Goal: Transaction & Acquisition: Purchase product/service

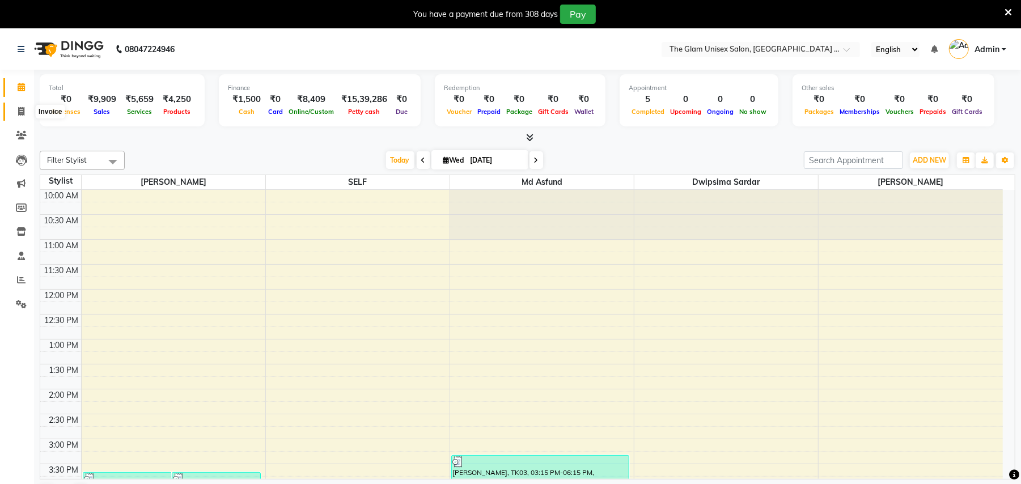
click at [20, 110] on icon at bounding box center [21, 111] width 6 height 9
select select "service"
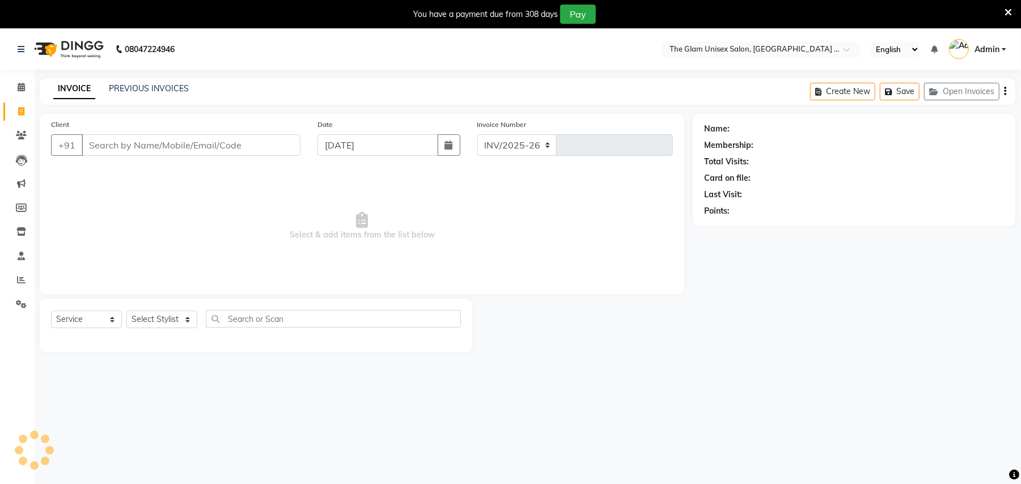
select select "6046"
type input "740"
select select "G"
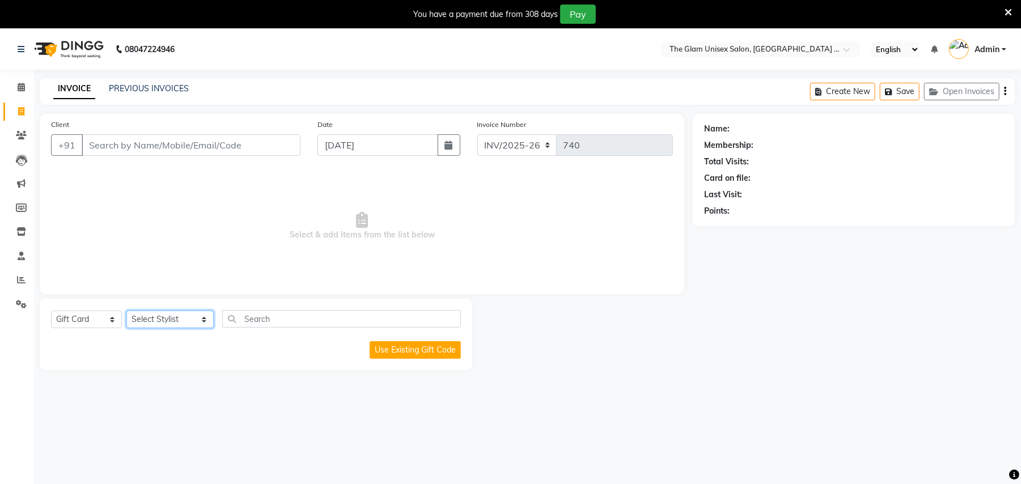
click at [188, 320] on select "Select Stylist [PERSON_NAME] Dwipsima [PERSON_NAME] Md Asfund SELF [PERSON_NAME…" at bounding box center [169, 320] width 87 height 18
select select "30740"
click at [126, 311] on select "Select Stylist [PERSON_NAME] Dwipsima [PERSON_NAME] Md Asfund SELF [PERSON_NAME…" at bounding box center [169, 320] width 87 height 18
click at [111, 319] on select "Select Service Product Membership Package Voucher Prepaid Gift Card" at bounding box center [86, 320] width 71 height 18
select select "service"
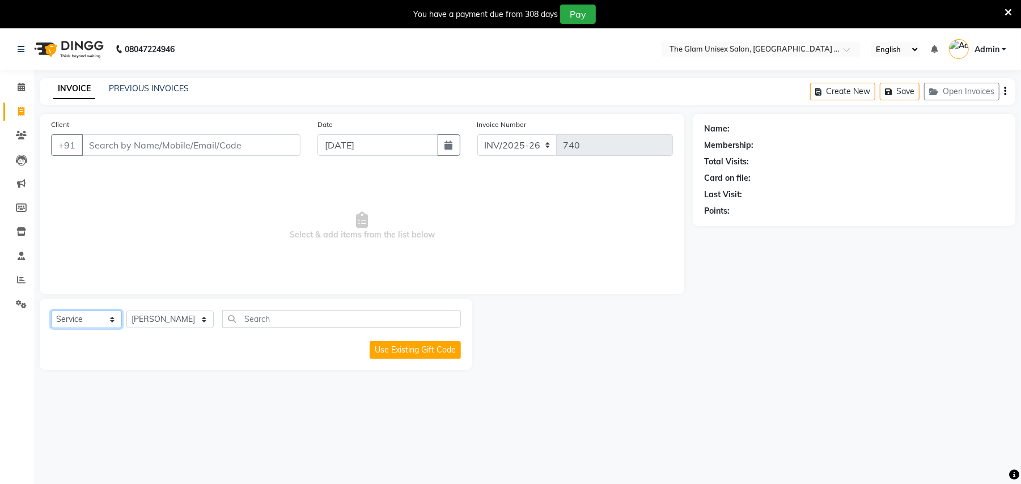
click at [51, 311] on select "Select Service Product Membership Package Voucher Prepaid Gift Card" at bounding box center [86, 320] width 71 height 18
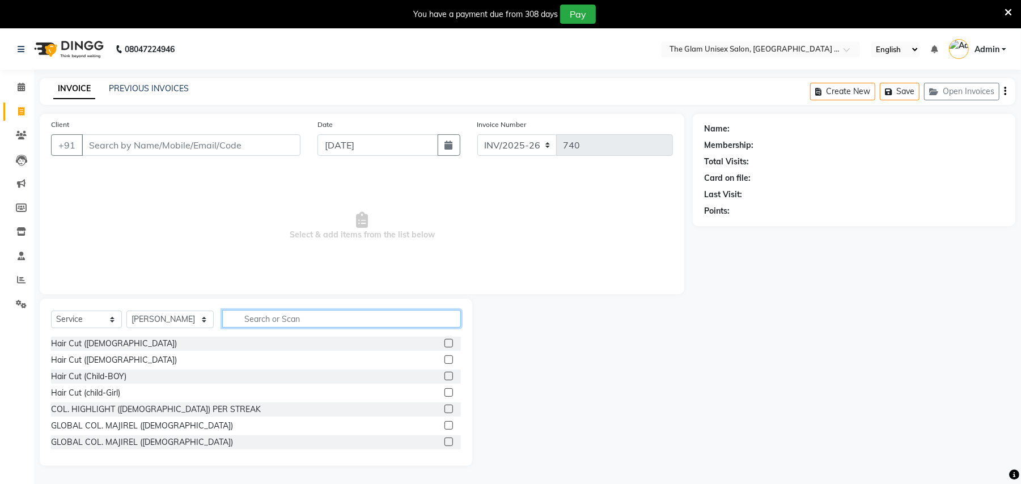
click at [229, 320] on input "text" at bounding box center [341, 319] width 239 height 18
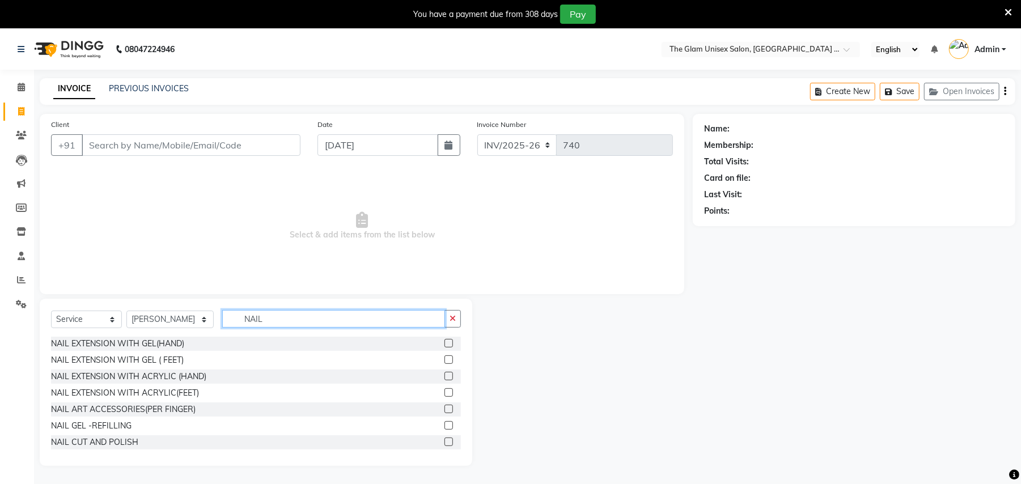
type input "NAIL"
click at [444, 376] on div at bounding box center [452, 377] width 16 height 14
click at [444, 380] on label at bounding box center [448, 376] width 9 height 9
click at [444, 380] on input "checkbox" at bounding box center [447, 376] width 7 height 7
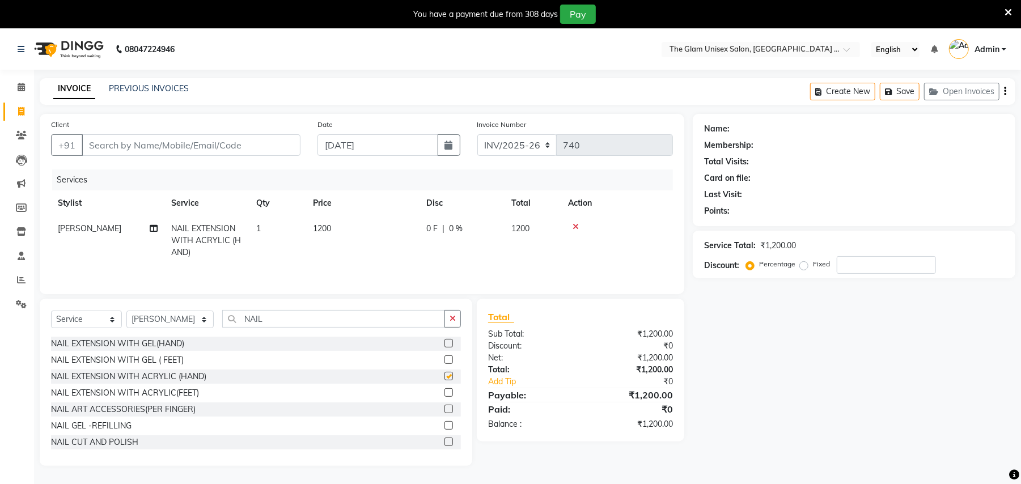
checkbox input "false"
click at [220, 146] on input "Client" at bounding box center [191, 145] width 219 height 22
type input "9"
type input "0"
type input "9022878787"
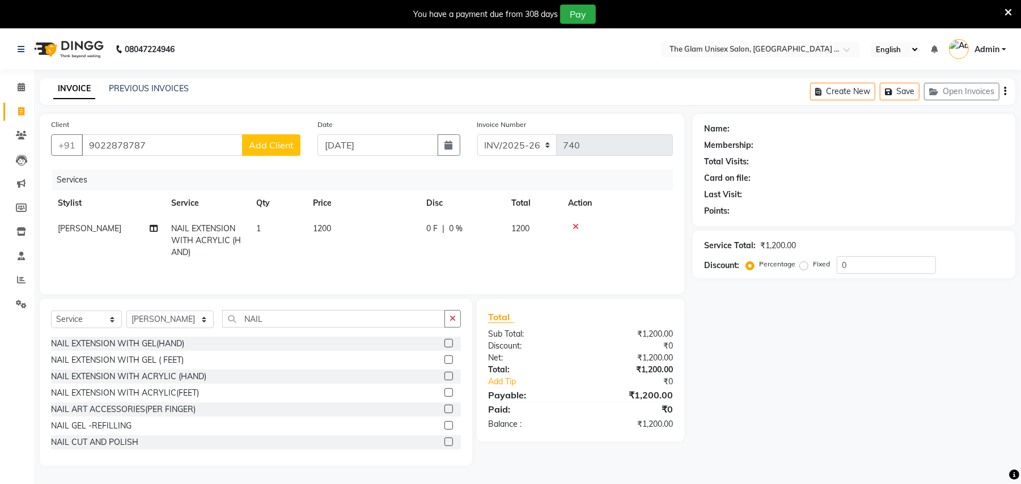
click at [273, 144] on span "Add Client" at bounding box center [271, 144] width 45 height 11
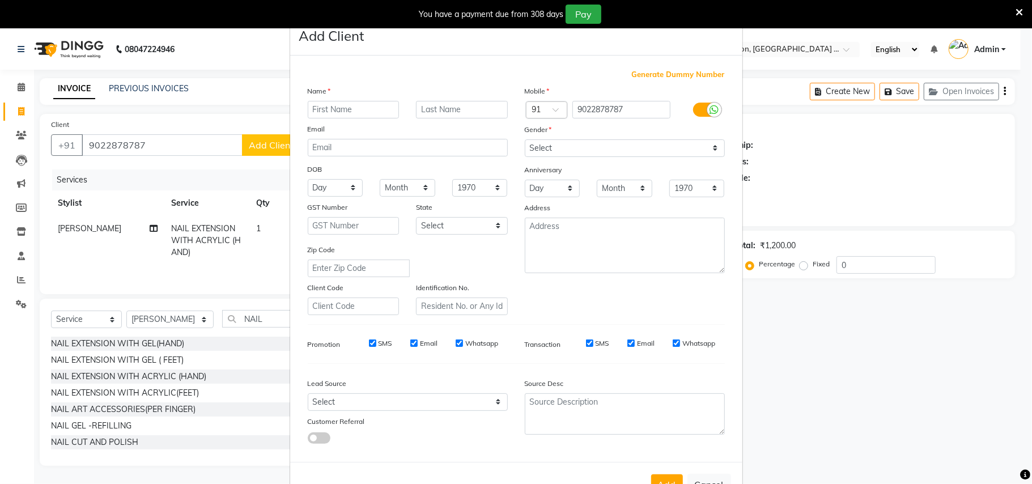
type input "m"
type input "Ma"
click at [708, 481] on button "Cancel" at bounding box center [709, 485] width 44 height 22
select select
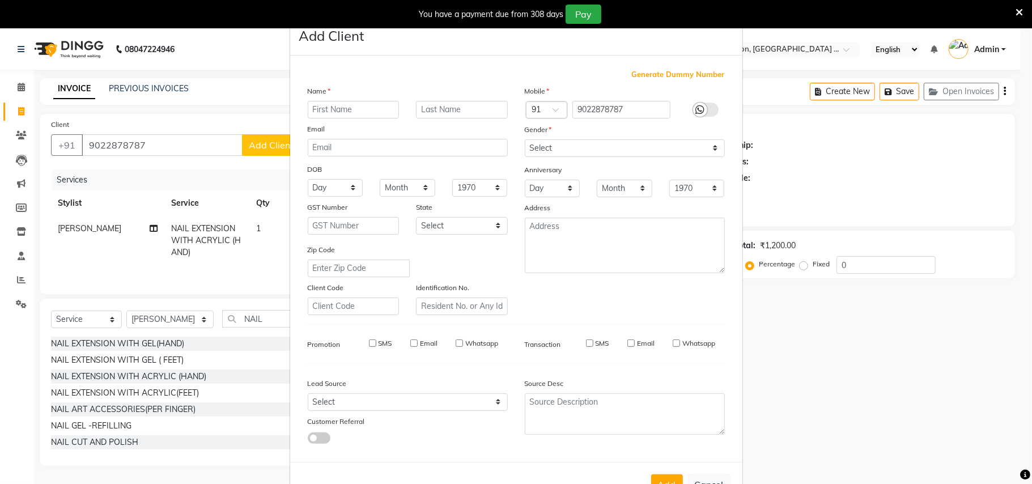
select select
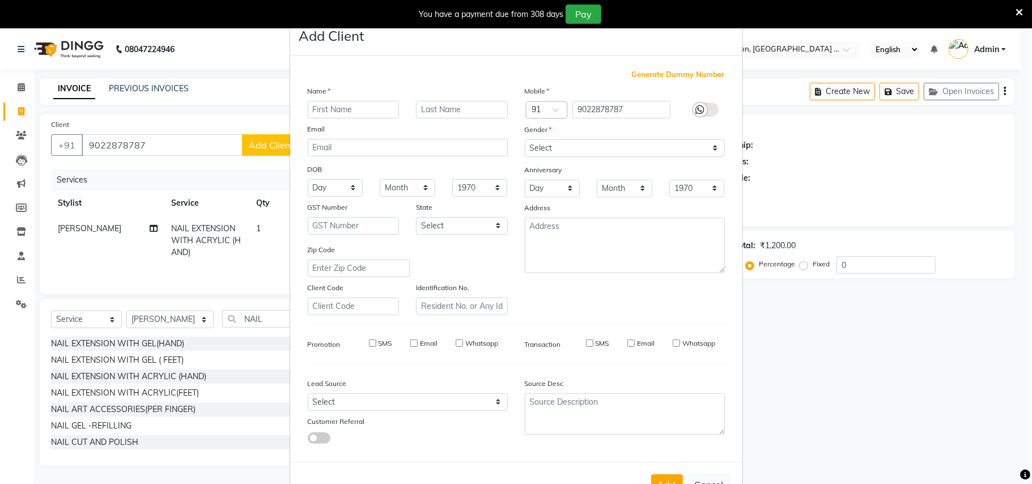
checkbox input "false"
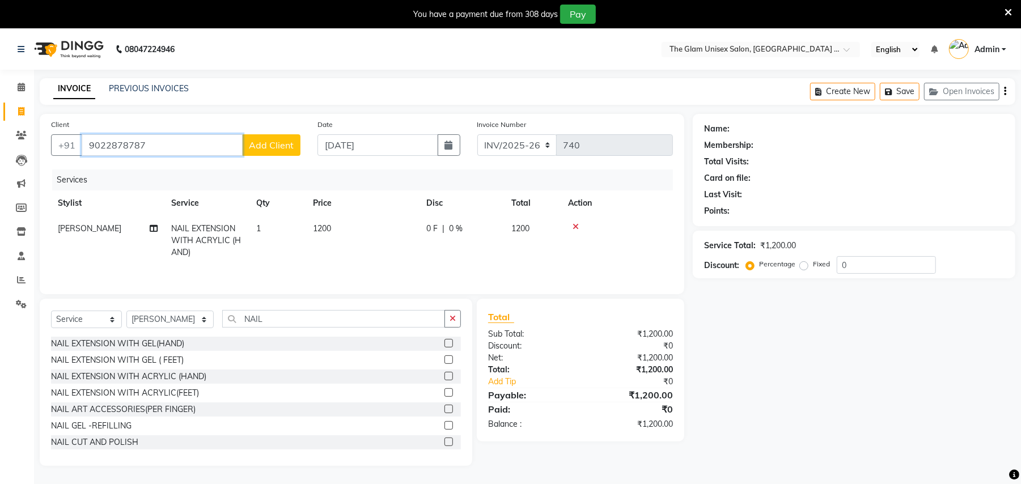
drag, startPoint x: 186, startPoint y: 150, endPoint x: 173, endPoint y: 148, distance: 13.6
click at [186, 148] on input "9022878787" at bounding box center [162, 145] width 161 height 22
click at [103, 148] on input "9022878787" at bounding box center [162, 145] width 161 height 22
click at [99, 150] on input "9022878787" at bounding box center [162, 145] width 161 height 22
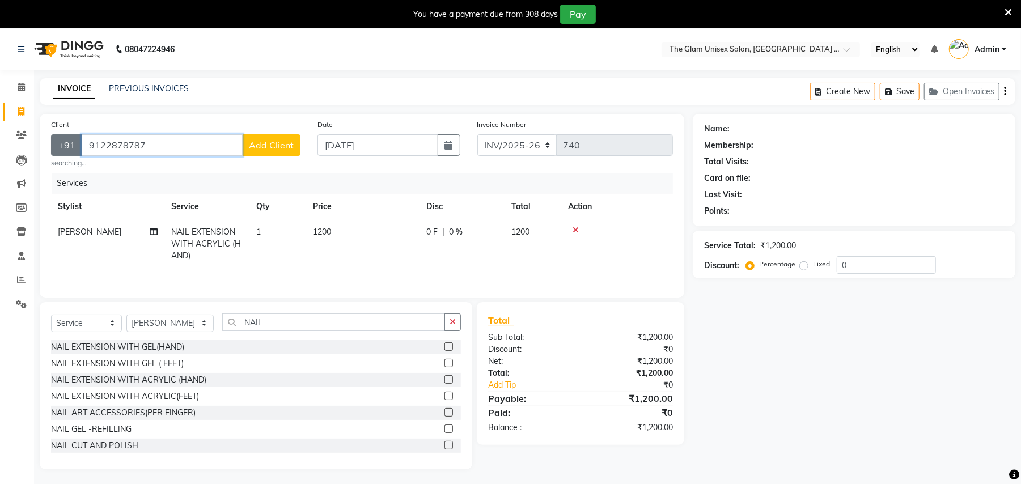
type input "9122878787"
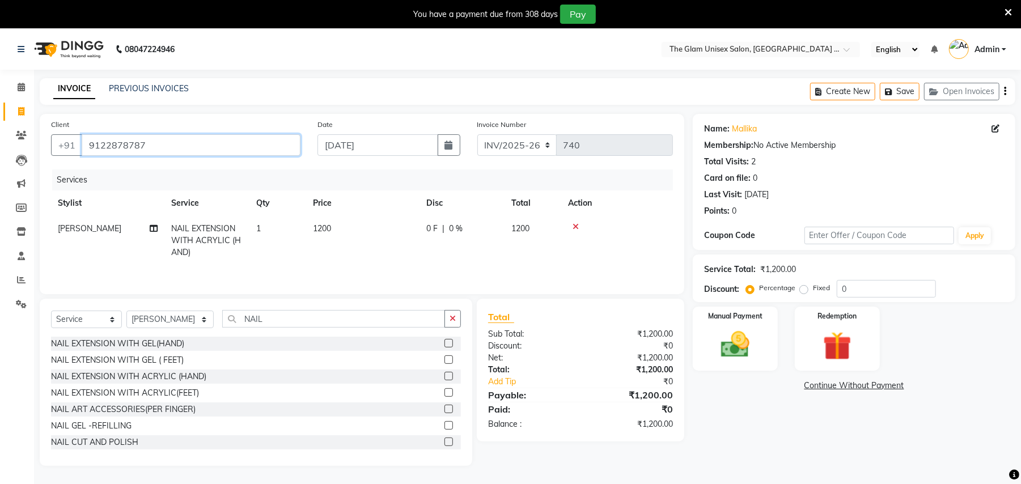
click at [160, 142] on input "9122878787" at bounding box center [191, 145] width 219 height 22
click at [719, 361] on img at bounding box center [735, 345] width 49 height 35
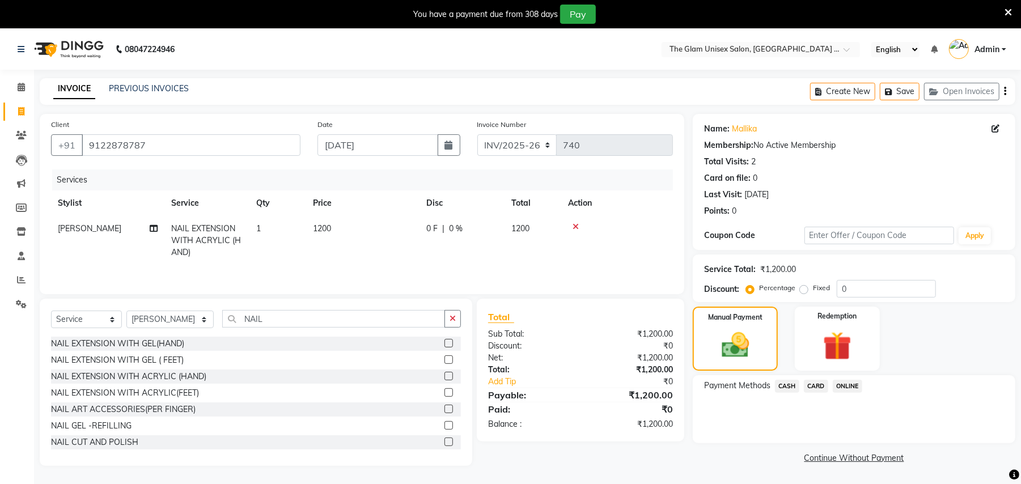
click at [787, 381] on span "CASH" at bounding box center [787, 386] width 24 height 13
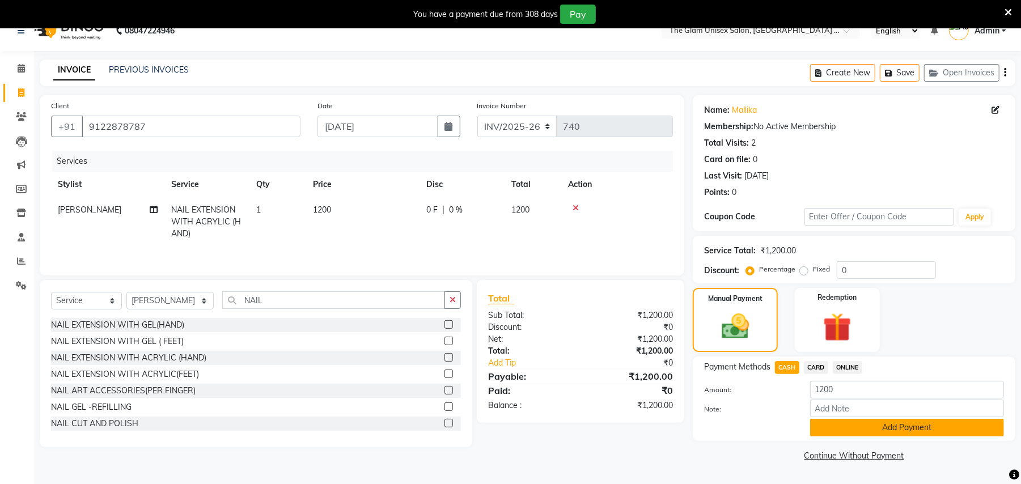
scroll to position [28, 0]
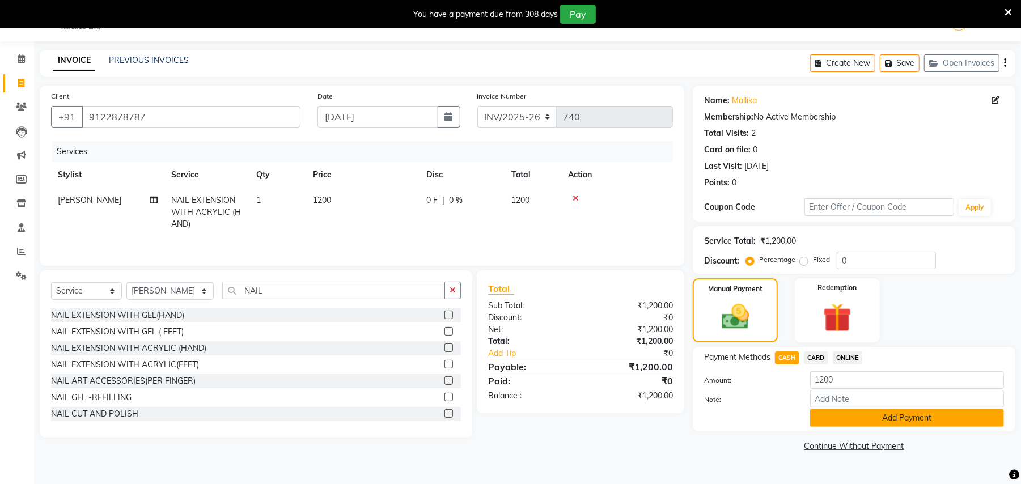
click at [873, 414] on button "Add Payment" at bounding box center [907, 418] width 194 height 18
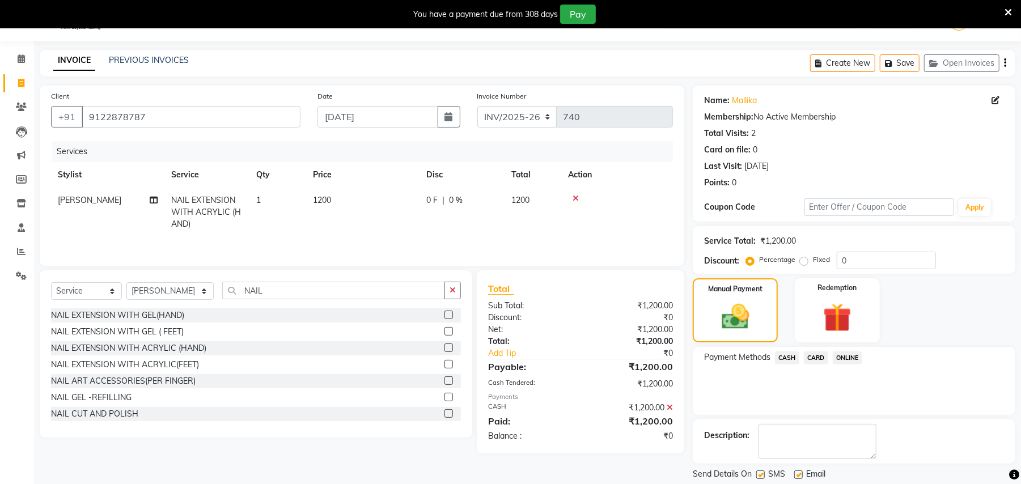
scroll to position [64, 0]
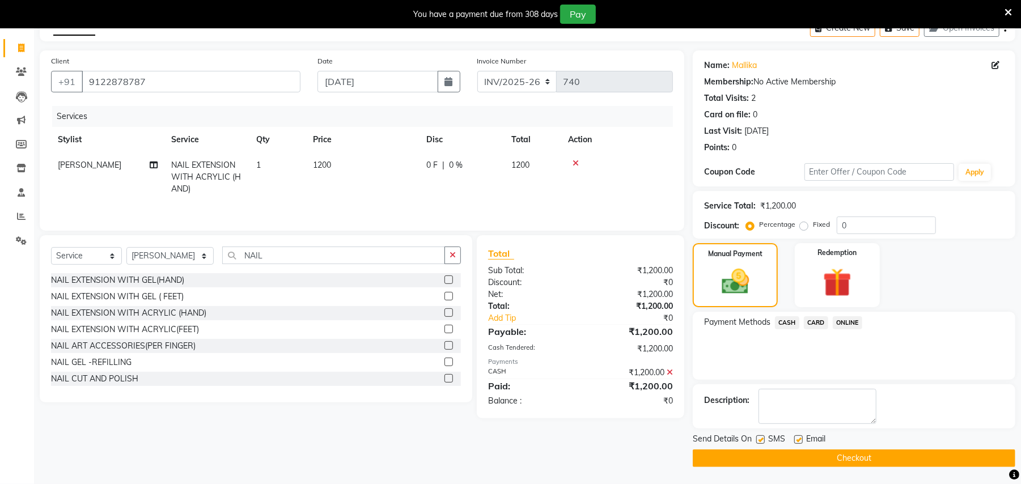
click at [880, 456] on button "Checkout" at bounding box center [854, 458] width 322 height 18
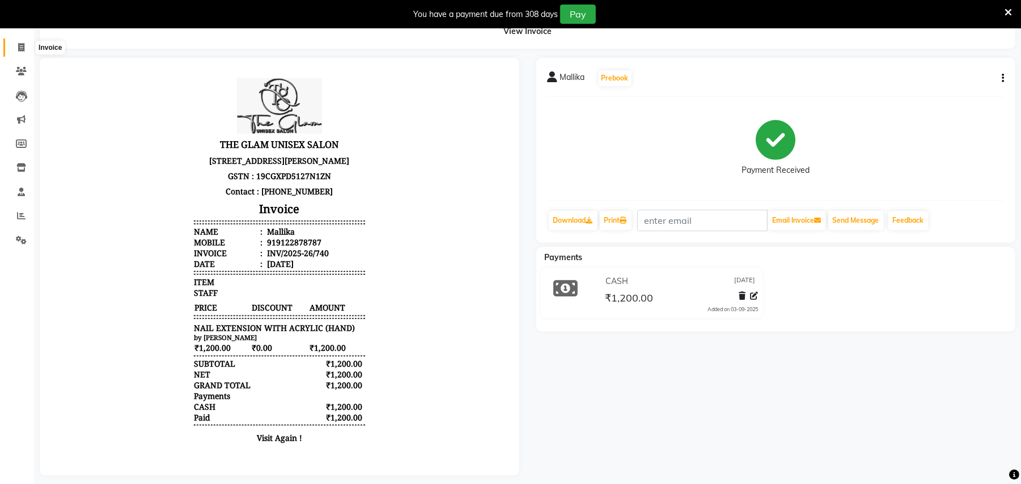
click at [19, 51] on icon at bounding box center [21, 47] width 6 height 9
select select "service"
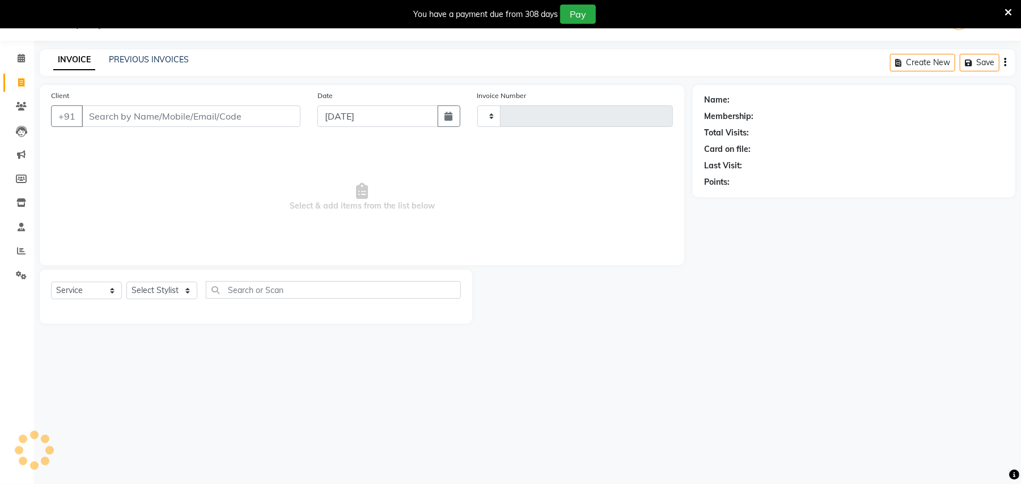
scroll to position [28, 0]
type input "741"
select select "6046"
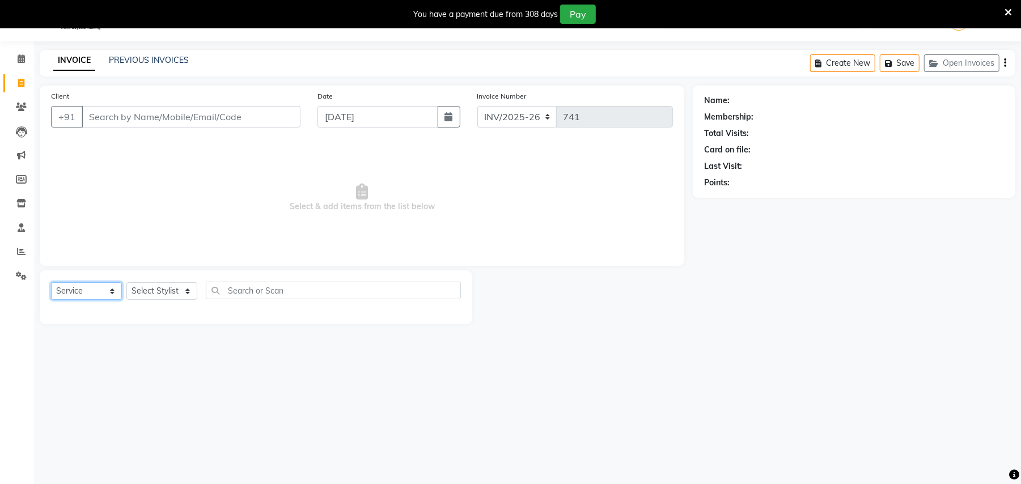
click at [96, 290] on select "Select Service Product Membership Package Voucher Prepaid Gift Card" at bounding box center [86, 291] width 71 height 18
select select "product"
click at [51, 282] on select "Select Service Product Membership Package Voucher Prepaid Gift Card" at bounding box center [86, 291] width 71 height 18
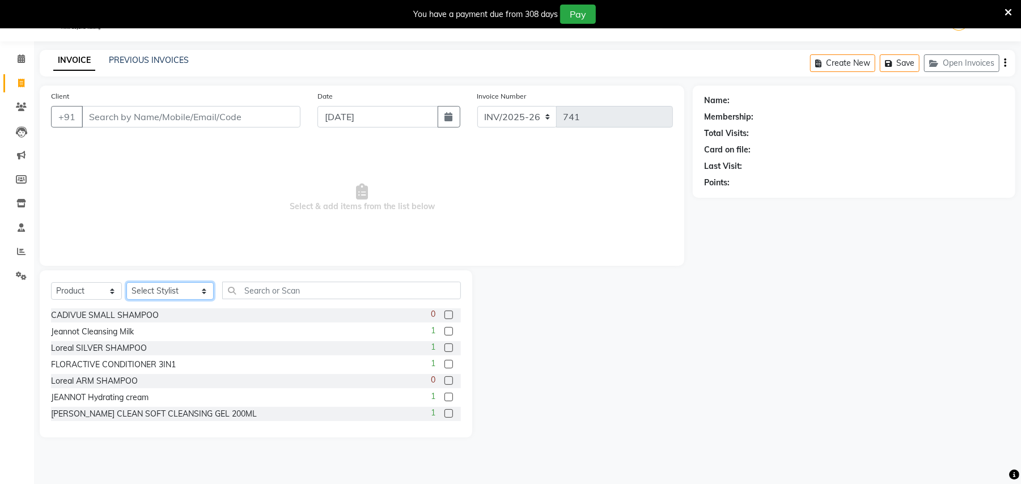
click at [146, 292] on select "Select Stylist [PERSON_NAME] Dwipsima [PERSON_NAME] Md Asfund SELF [PERSON_NAME…" at bounding box center [169, 291] width 87 height 18
select select "30740"
click at [126, 282] on select "Select Stylist [PERSON_NAME] Dwipsima [PERSON_NAME] Md Asfund SELF [PERSON_NAME…" at bounding box center [169, 291] width 87 height 18
click at [230, 291] on input "text" at bounding box center [341, 291] width 239 height 18
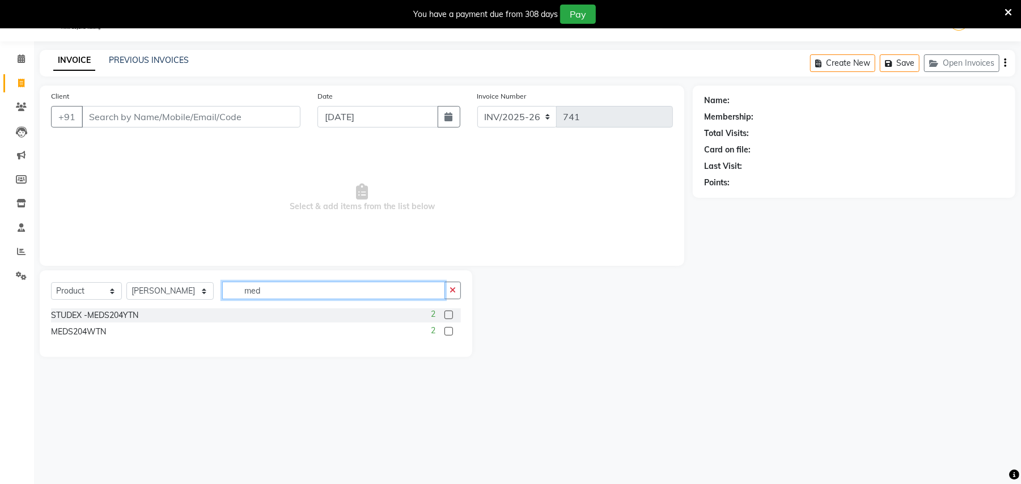
type input "med"
click at [450, 314] on label at bounding box center [448, 315] width 9 height 9
click at [450, 314] on input "checkbox" at bounding box center [447, 315] width 7 height 7
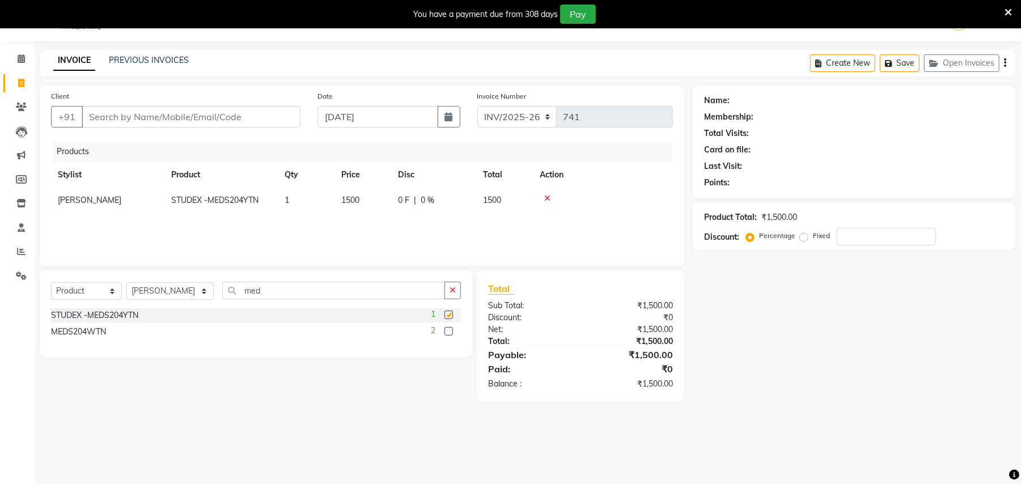
checkbox input "false"
click at [262, 116] on input "Client" at bounding box center [191, 117] width 219 height 22
type input "9"
type input "0"
type input "9324307028"
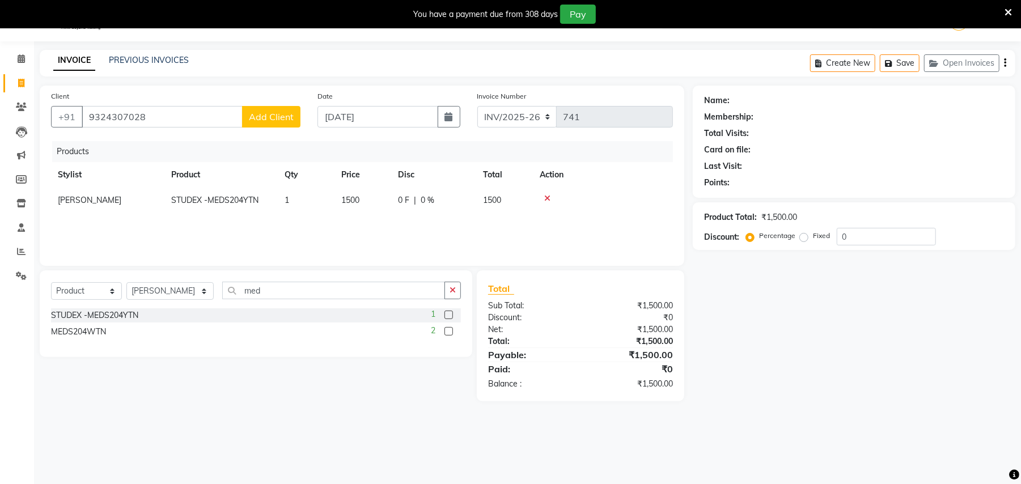
click at [264, 121] on span "Add Client" at bounding box center [271, 116] width 45 height 11
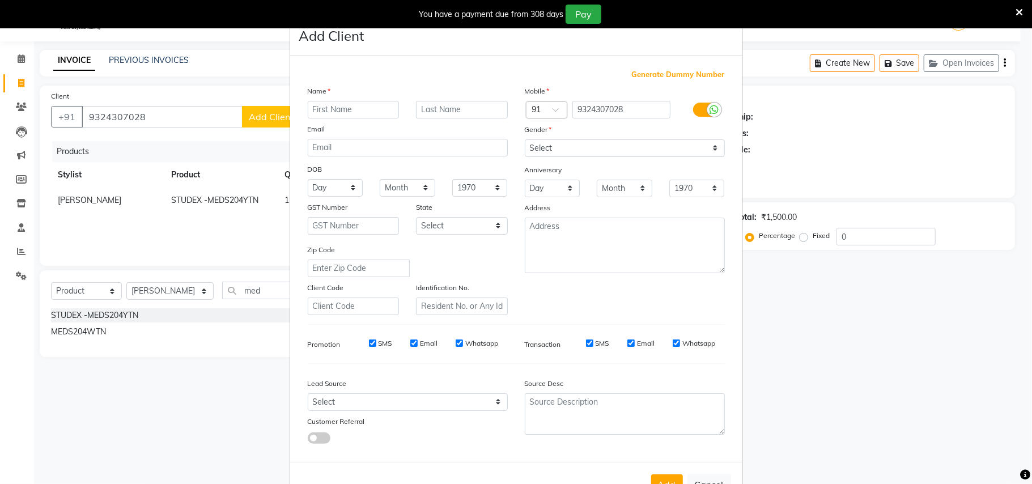
click at [347, 108] on input "text" at bounding box center [354, 110] width 92 height 18
type input "BHAVI"
click at [622, 148] on select "Select [DEMOGRAPHIC_DATA] [DEMOGRAPHIC_DATA] Other Prefer Not To Say" at bounding box center [625, 148] width 200 height 18
select select "[DEMOGRAPHIC_DATA]"
click at [525, 139] on select "Select [DEMOGRAPHIC_DATA] [DEMOGRAPHIC_DATA] Other Prefer Not To Say" at bounding box center [625, 148] width 200 height 18
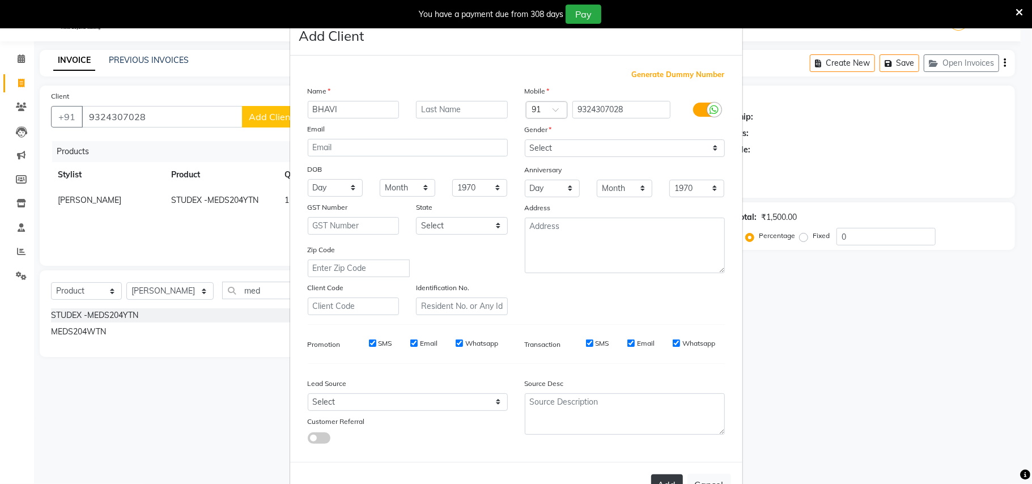
click at [651, 474] on button "Add" at bounding box center [667, 484] width 32 height 20
select select
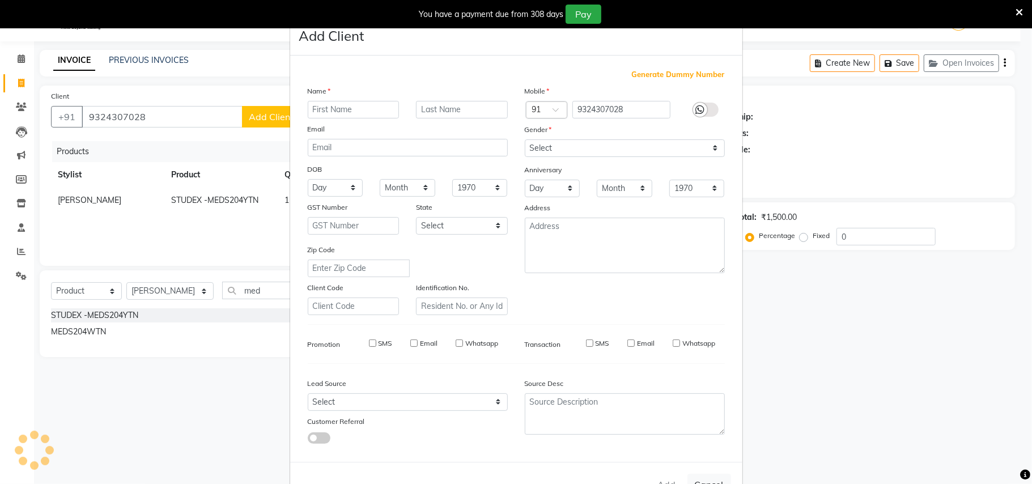
select select
checkbox input "false"
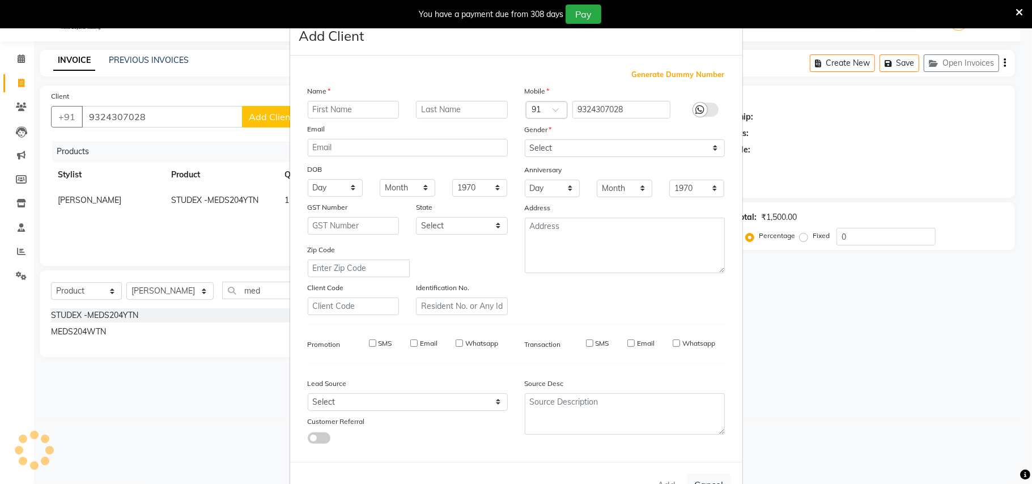
checkbox input "false"
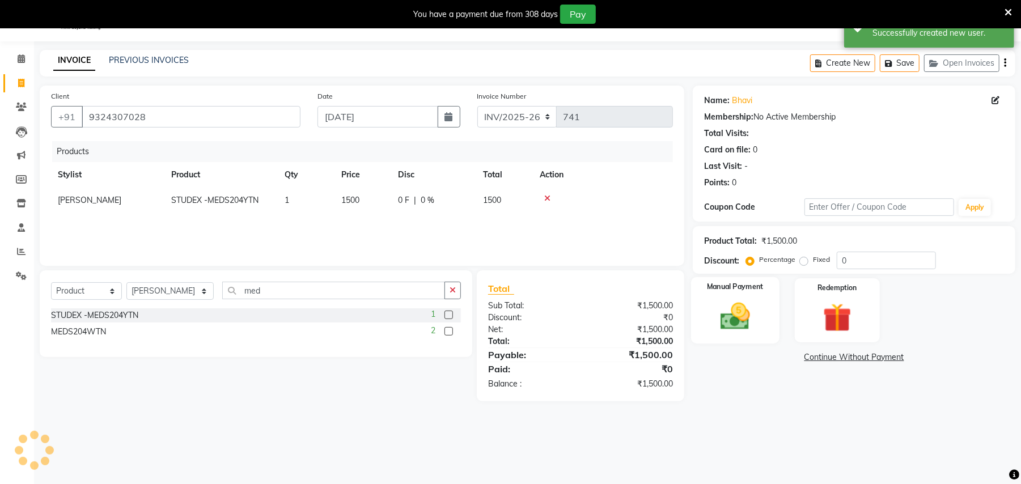
click at [745, 314] on img at bounding box center [735, 316] width 49 height 35
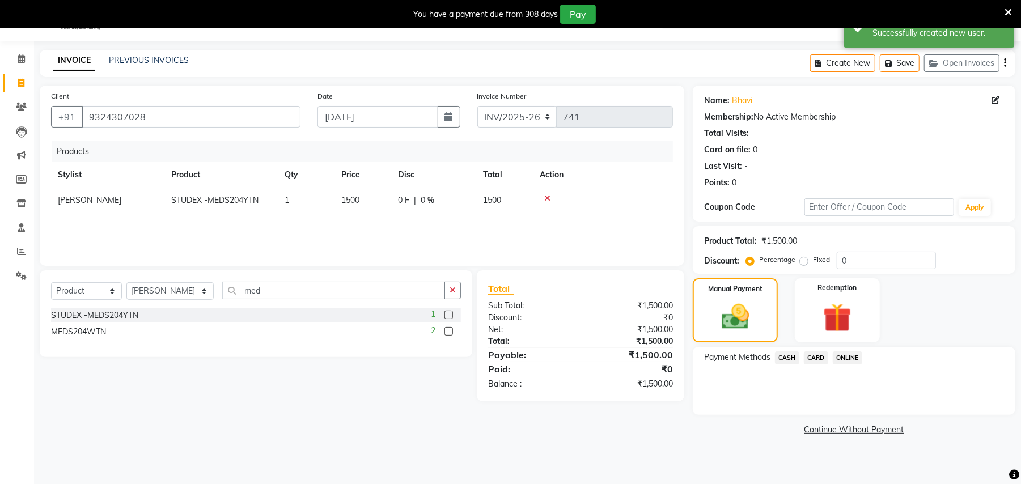
click at [787, 359] on span "CASH" at bounding box center [787, 357] width 24 height 13
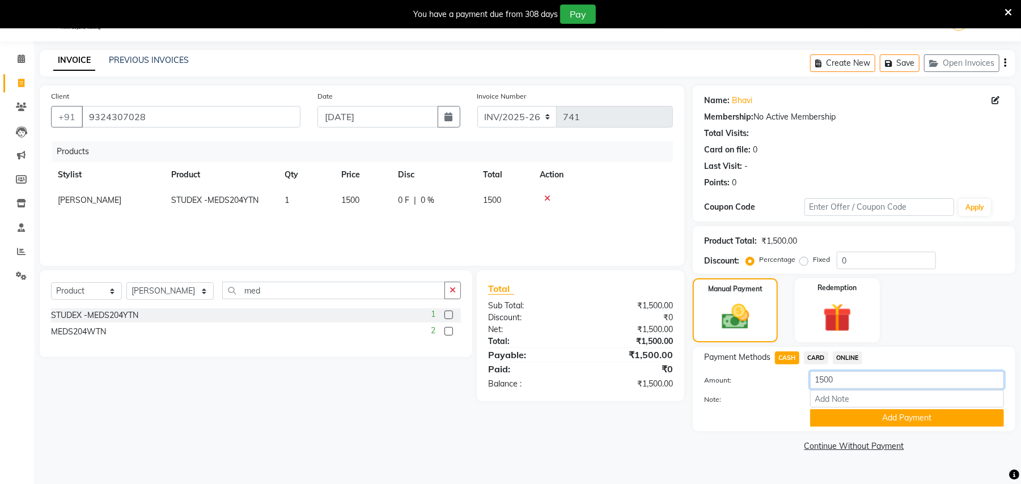
click at [878, 387] on input "1500" at bounding box center [907, 380] width 194 height 18
type input "1000"
click at [903, 421] on button "Add Payment" at bounding box center [907, 418] width 194 height 18
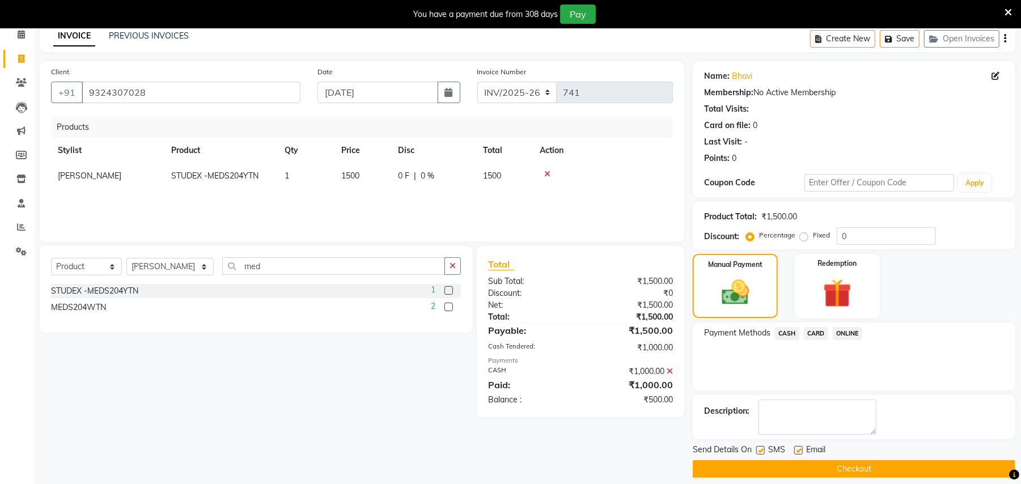
scroll to position [64, 0]
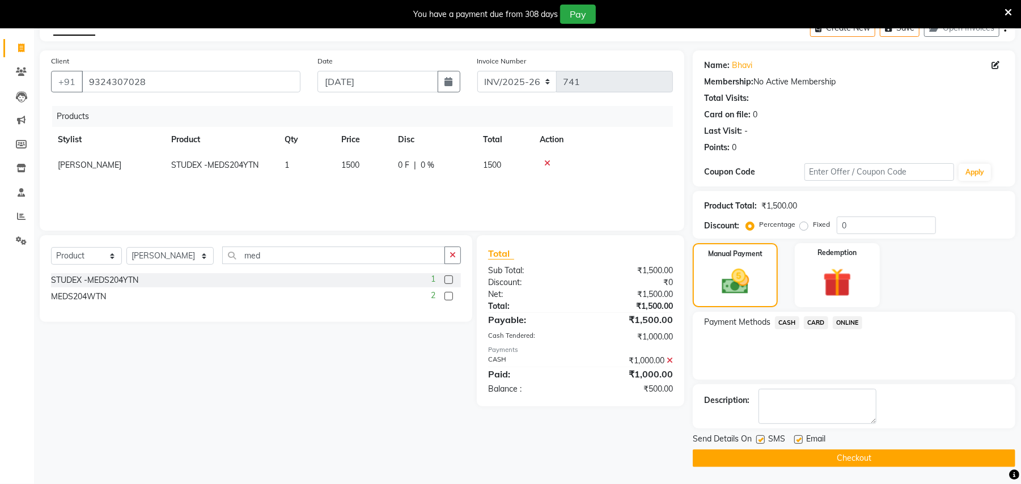
click at [912, 449] on button "Checkout" at bounding box center [854, 458] width 322 height 18
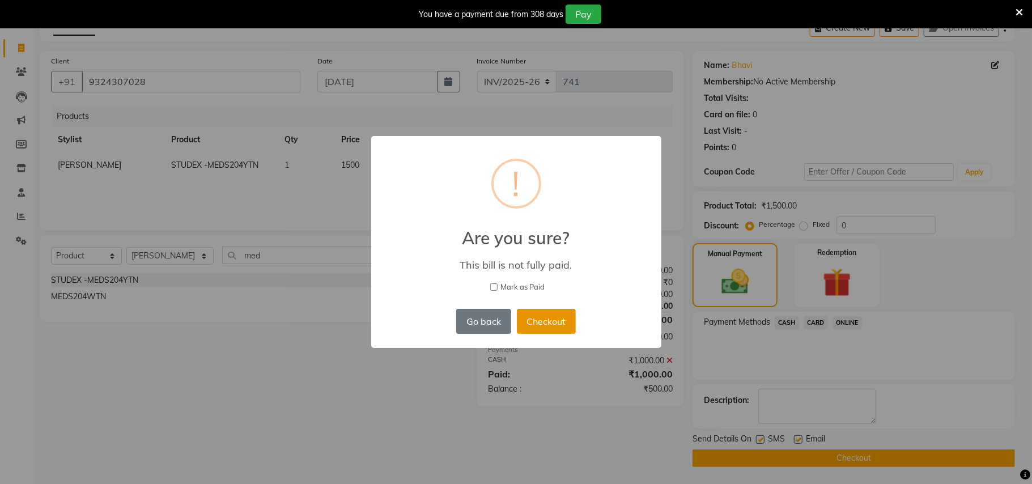
click at [570, 328] on button "Checkout" at bounding box center [546, 321] width 59 height 25
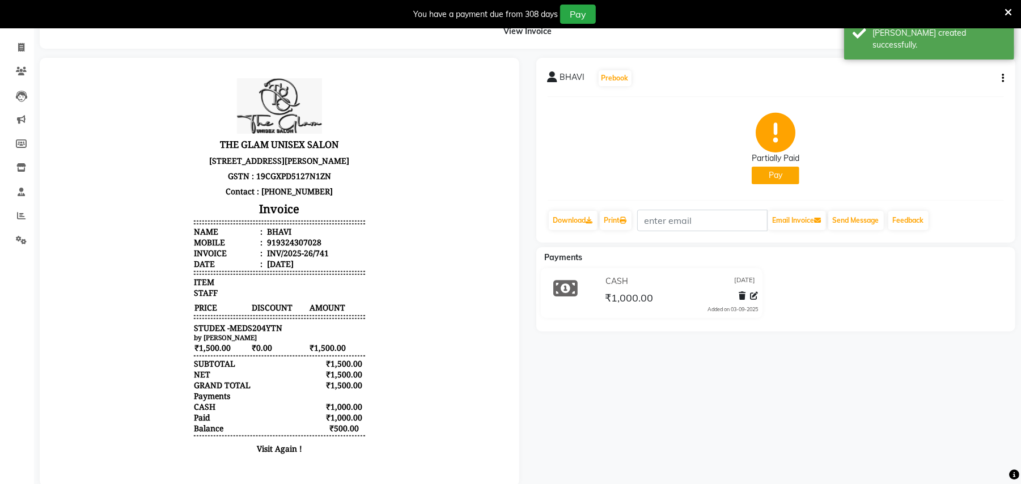
click at [781, 176] on button "Pay" at bounding box center [776, 176] width 48 height 18
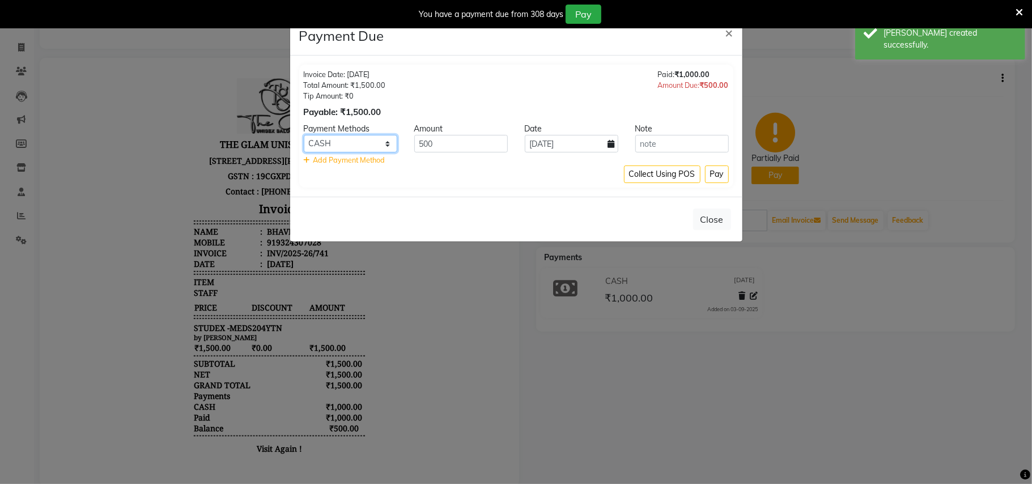
click at [381, 141] on select "CASH CARD ONLINE" at bounding box center [351, 144] width 94 height 18
select select "3"
click at [304, 135] on select "CASH CARD ONLINE" at bounding box center [351, 144] width 94 height 18
click at [714, 179] on button "Pay" at bounding box center [717, 174] width 24 height 18
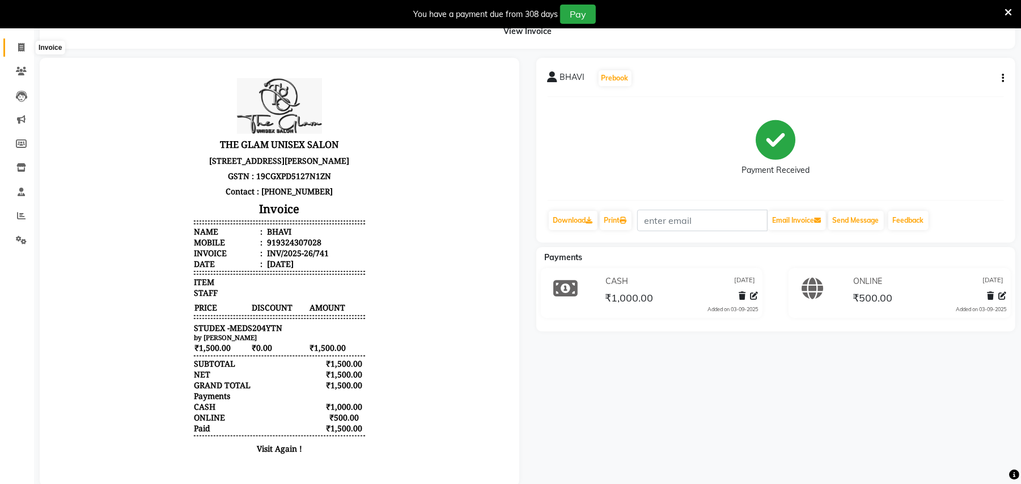
click at [15, 50] on span at bounding box center [21, 47] width 20 height 13
select select "service"
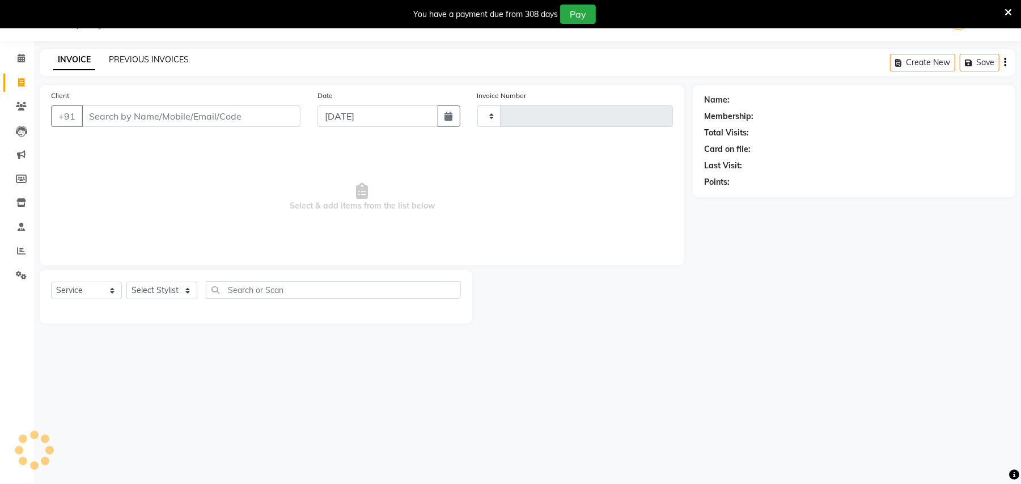
scroll to position [28, 0]
click at [126, 55] on link "PREVIOUS INVOICES" at bounding box center [149, 60] width 80 height 10
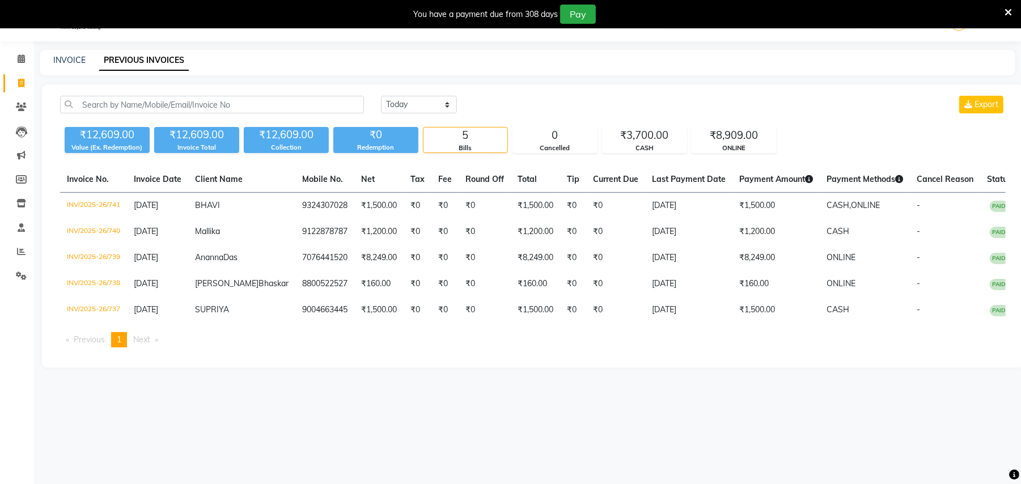
click at [78, 53] on div "INVOICE PREVIOUS INVOICES" at bounding box center [527, 63] width 975 height 26
click at [78, 55] on link "INVOICE" at bounding box center [69, 60] width 32 height 10
select select "service"
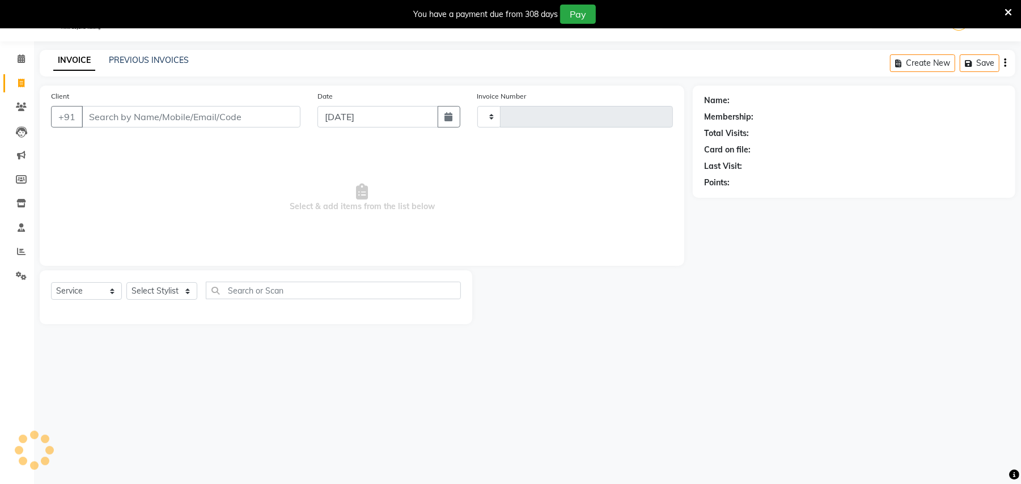
type input "742"
select select "6046"
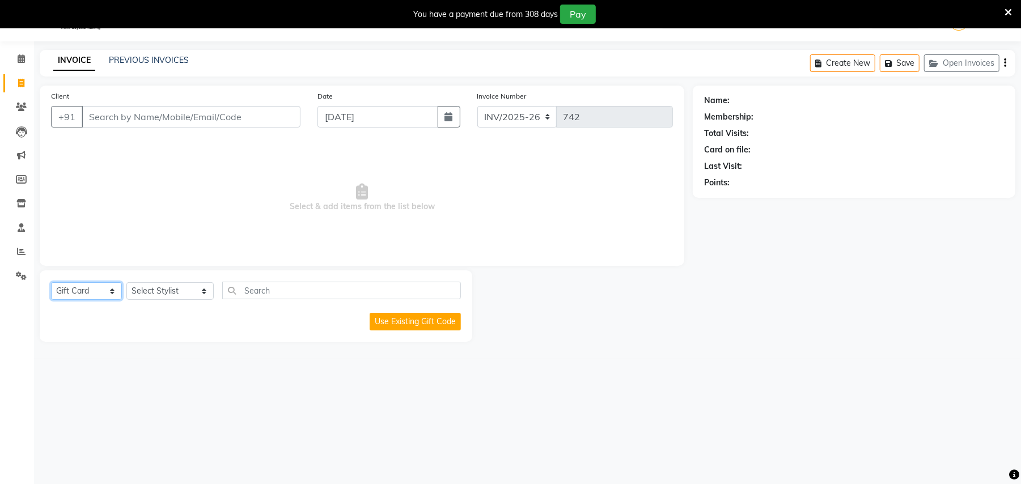
click at [107, 287] on select "Select Service Product Membership Package Voucher Prepaid Gift Card" at bounding box center [86, 291] width 71 height 18
select select "service"
click at [51, 282] on select "Select Service Product Membership Package Voucher Prepaid Gift Card" at bounding box center [86, 291] width 71 height 18
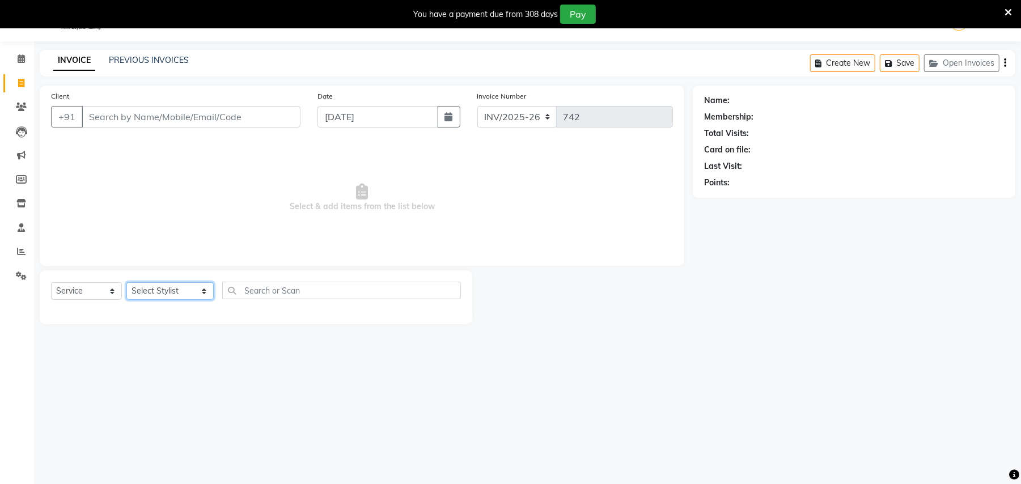
click at [185, 287] on select "Select Stylist [PERSON_NAME] Dwipsima [PERSON_NAME] Md Asfund SELF [PERSON_NAME…" at bounding box center [169, 291] width 87 height 18
select select "60525"
click at [126, 282] on select "Select Stylist [PERSON_NAME] Dwipsima [PERSON_NAME] Md Asfund SELF [PERSON_NAME…" at bounding box center [169, 291] width 87 height 18
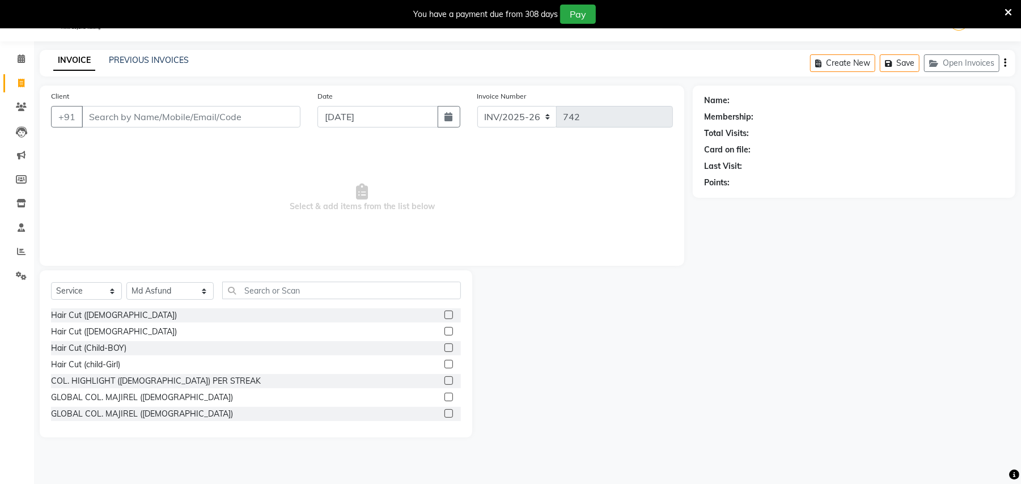
click at [444, 334] on label at bounding box center [448, 331] width 9 height 9
click at [444, 334] on input "checkbox" at bounding box center [447, 331] width 7 height 7
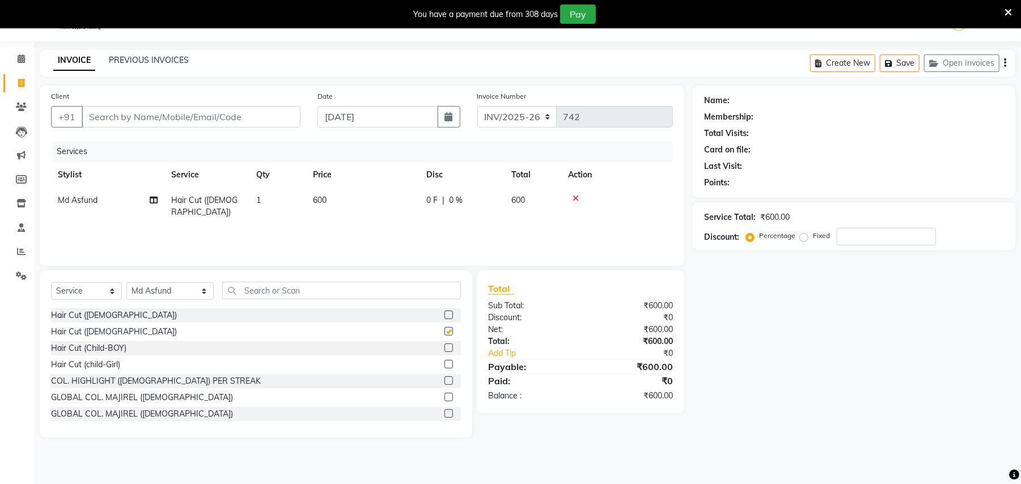
checkbox input "false"
click at [205, 120] on input "Client" at bounding box center [191, 117] width 219 height 22
click at [317, 198] on span "600" at bounding box center [320, 200] width 14 height 10
select select "60525"
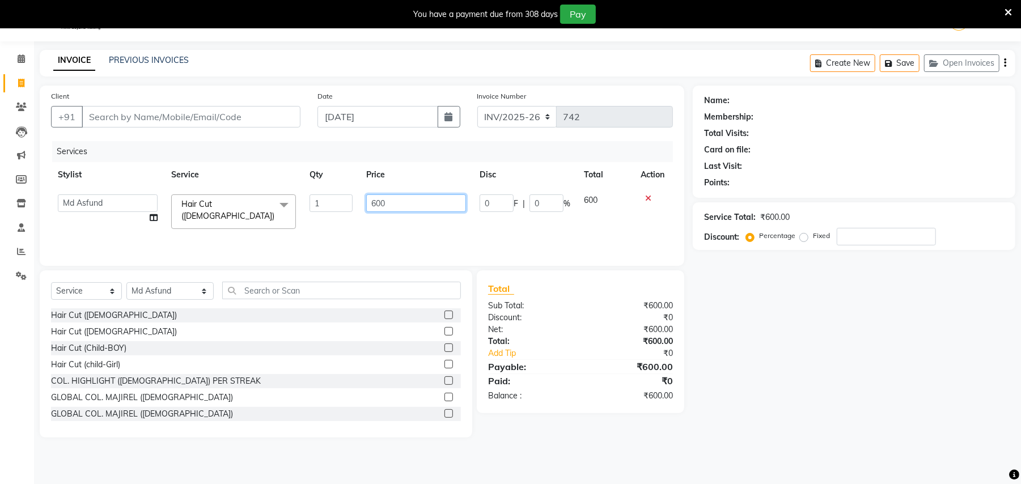
click at [376, 204] on input "600" at bounding box center [416, 203] width 100 height 18
click at [381, 199] on input "6700" at bounding box center [416, 203] width 100 height 18
click at [372, 199] on input "6700" at bounding box center [416, 203] width 100 height 18
click at [376, 198] on input "6700" at bounding box center [416, 203] width 100 height 18
type input "700"
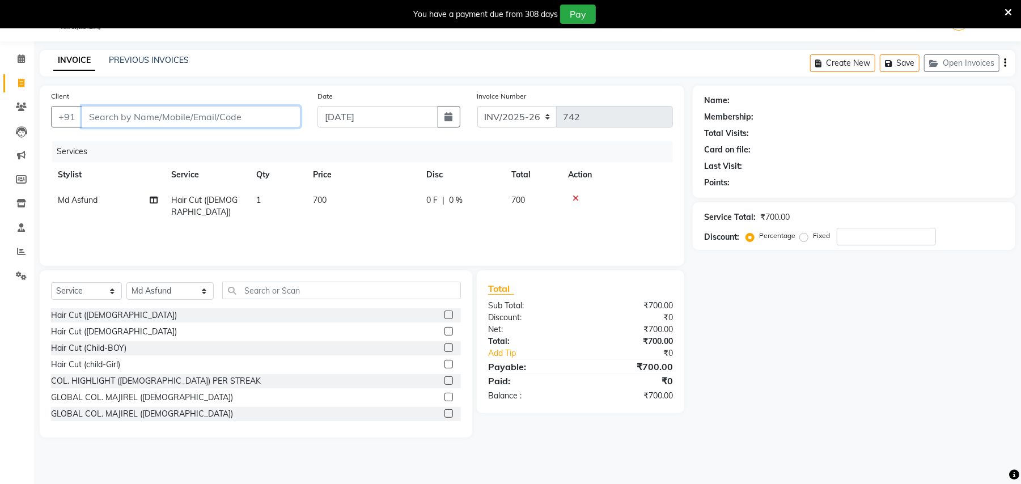
click at [262, 114] on input "Client" at bounding box center [191, 117] width 219 height 22
type input "7"
type input "0"
type input "7980628180"
click at [294, 121] on button "Add Client" at bounding box center [271, 117] width 58 height 22
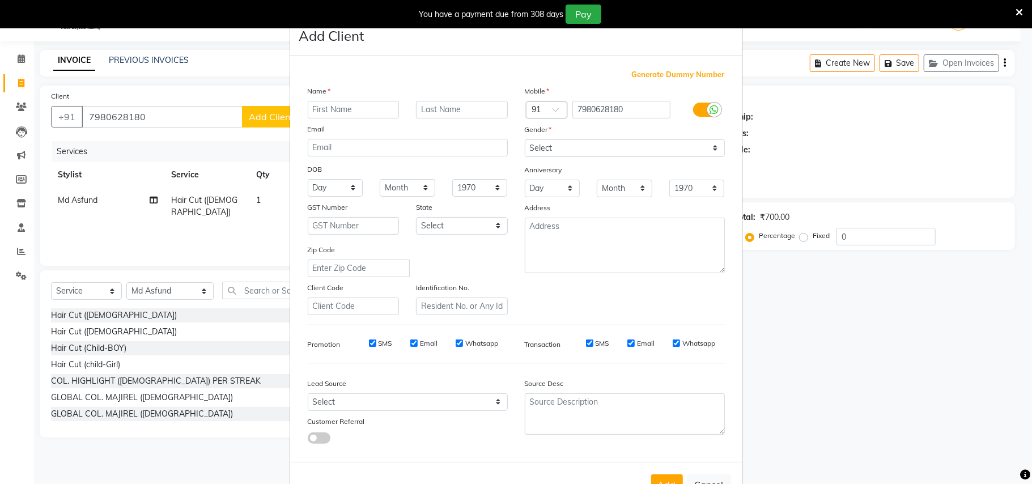
click at [363, 105] on input "text" at bounding box center [354, 110] width 92 height 18
type input "d"
type input "DURGA"
click at [470, 101] on input "text" at bounding box center [462, 110] width 92 height 18
type input "SARKAR"
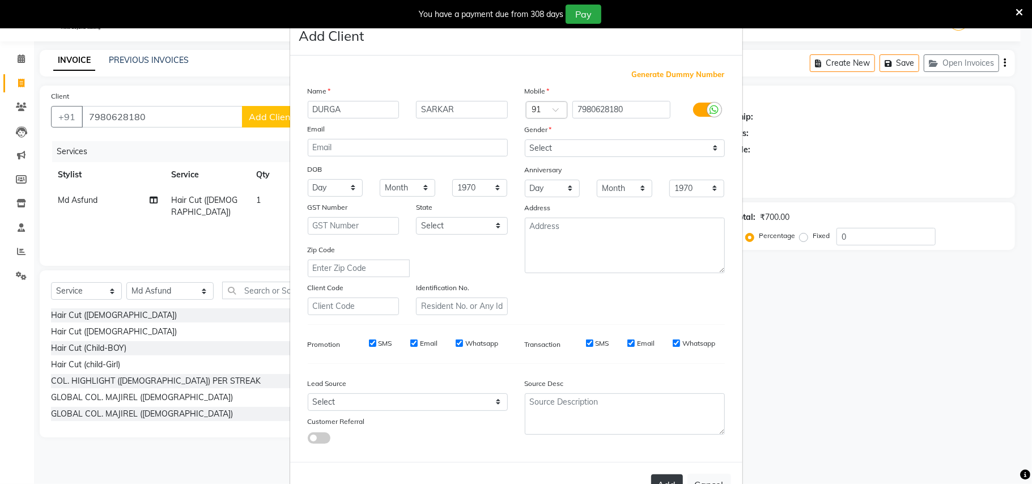
click at [656, 477] on button "Add" at bounding box center [667, 484] width 32 height 20
drag, startPoint x: 617, startPoint y: 146, endPoint x: 620, endPoint y: 152, distance: 7.1
click at [617, 146] on select "Select [DEMOGRAPHIC_DATA] [DEMOGRAPHIC_DATA] Other Prefer Not To Say" at bounding box center [625, 148] width 200 height 18
select select "[DEMOGRAPHIC_DATA]"
click at [525, 139] on select "Select [DEMOGRAPHIC_DATA] [DEMOGRAPHIC_DATA] Other Prefer Not To Say" at bounding box center [625, 148] width 200 height 18
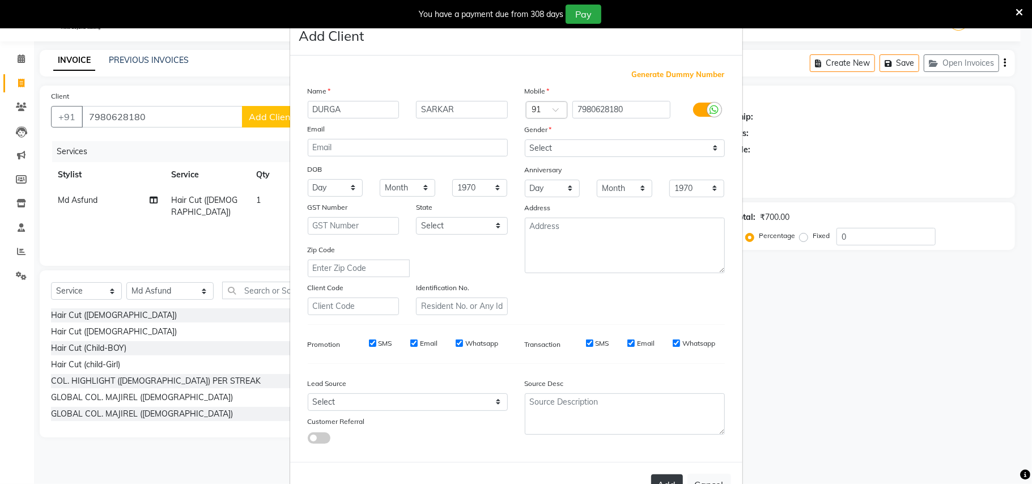
click at [665, 477] on button "Add" at bounding box center [667, 484] width 32 height 20
select select
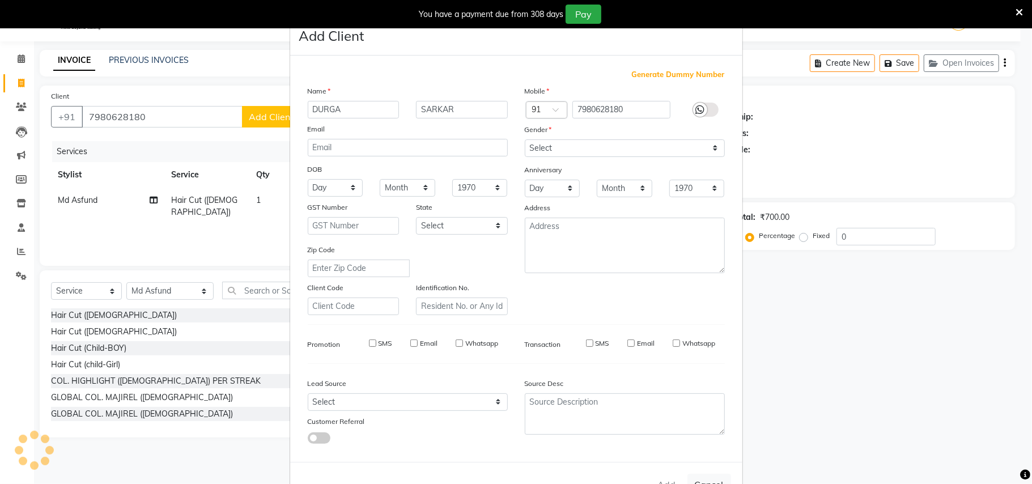
select select
checkbox input "false"
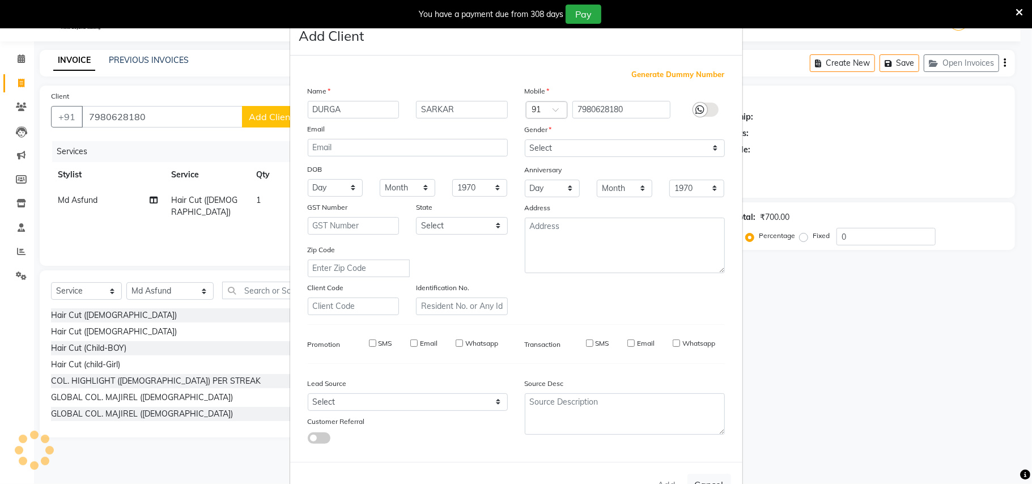
checkbox input "false"
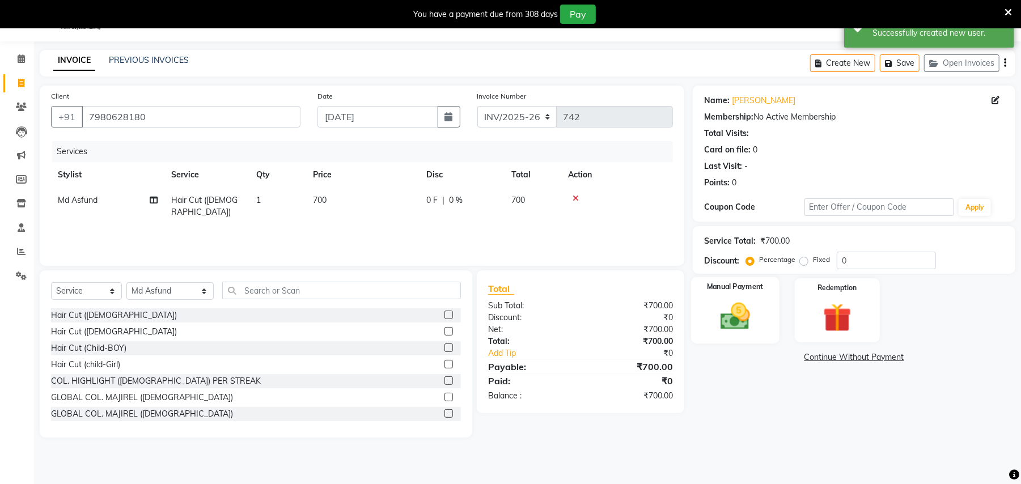
click at [753, 322] on img at bounding box center [735, 316] width 49 height 35
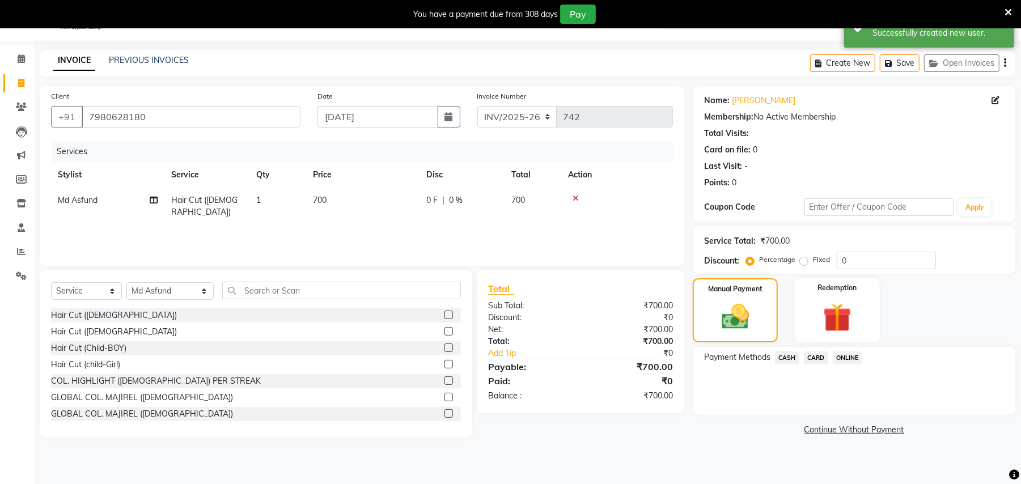
click at [841, 358] on span "ONLINE" at bounding box center [847, 357] width 29 height 13
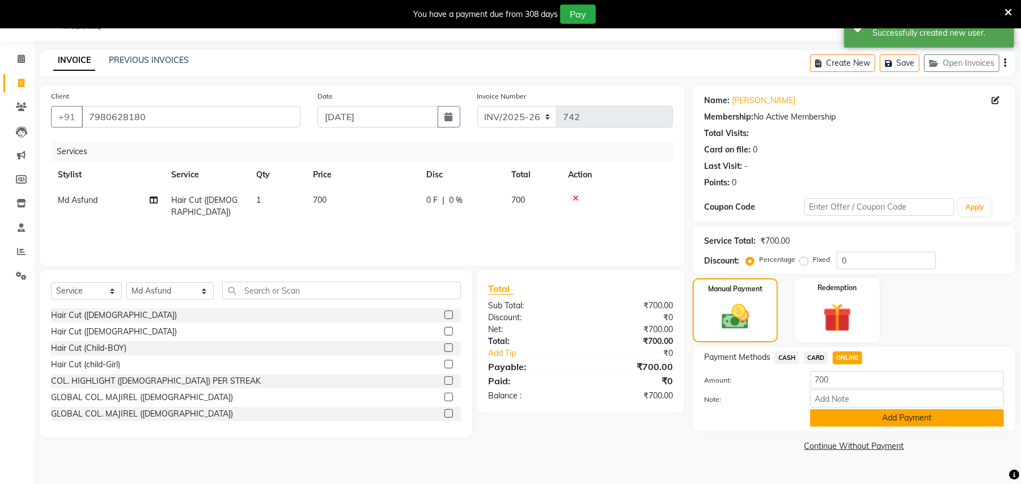
click at [873, 424] on button "Add Payment" at bounding box center [907, 418] width 194 height 18
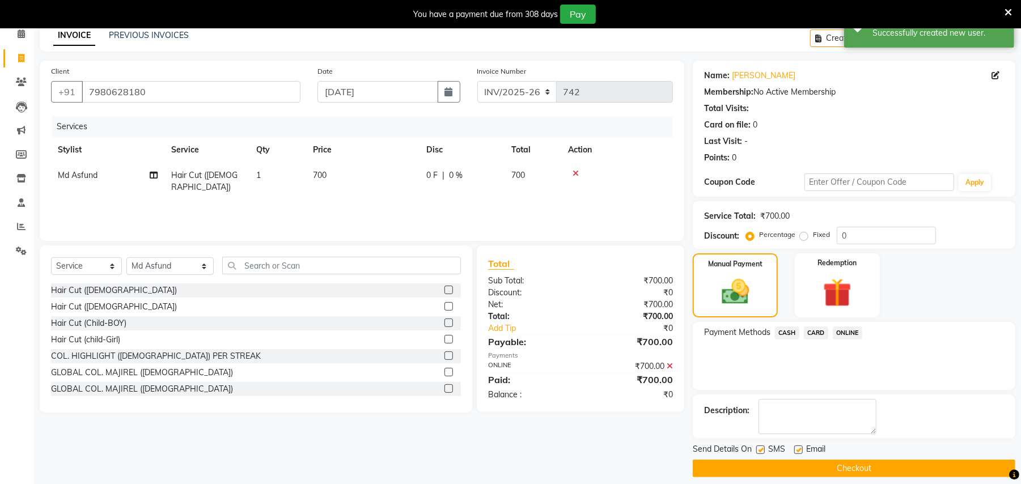
scroll to position [64, 0]
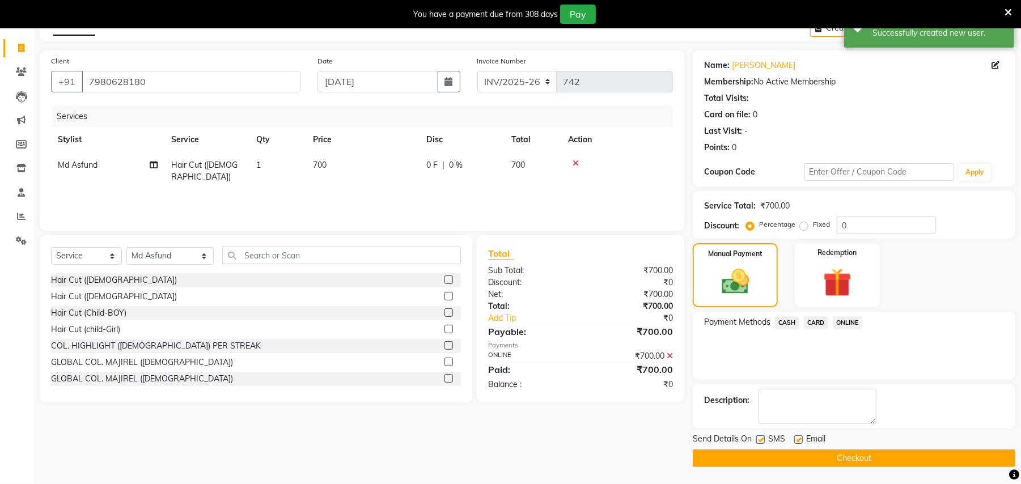
click at [900, 462] on button "Checkout" at bounding box center [854, 458] width 322 height 18
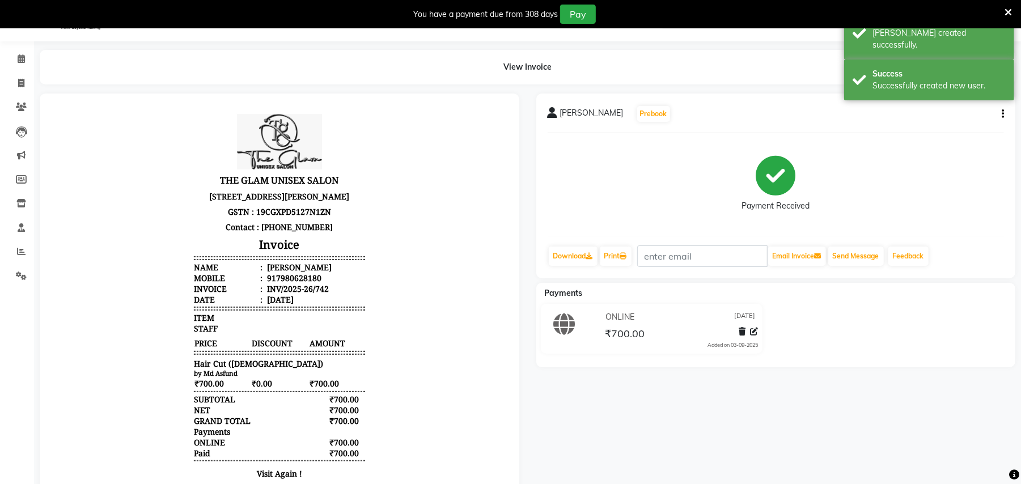
scroll to position [64, 0]
